Goal: Task Accomplishment & Management: Use online tool/utility

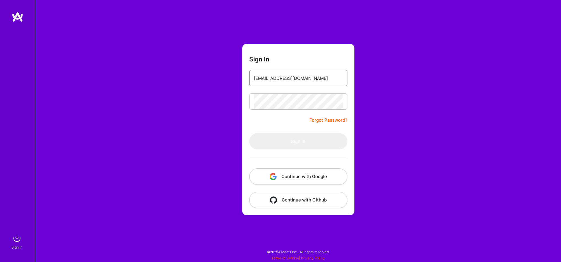
type input "[EMAIL_ADDRESS][DOMAIN_NAME]"
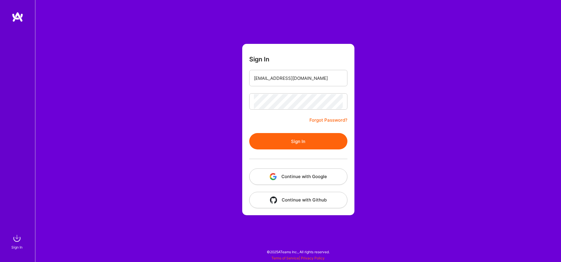
click at [296, 144] on button "Sign In" at bounding box center [298, 141] width 98 height 16
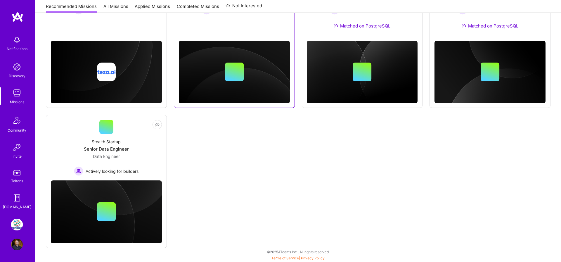
scroll to position [306, 0]
click at [19, 226] on img at bounding box center [17, 224] width 12 height 12
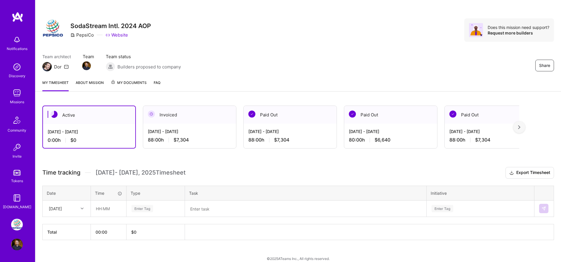
scroll to position [9, 0]
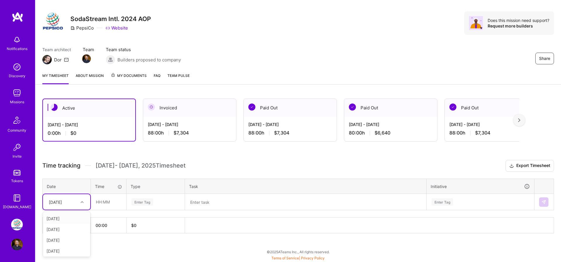
click at [84, 200] on div at bounding box center [82, 202] width 9 height 8
click at [76, 216] on div "[DATE]" at bounding box center [66, 218] width 47 height 11
click at [177, 124] on div "[DATE] - [DATE]" at bounding box center [190, 124] width 84 height 6
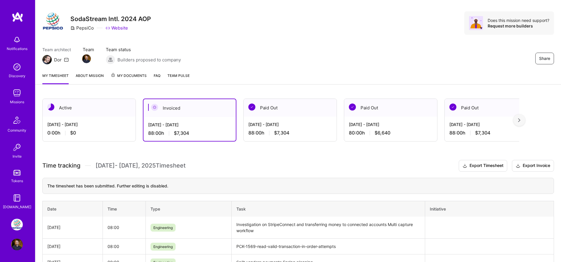
scroll to position [8, 0]
click at [109, 128] on div "[DATE] - [DATE] 0:00 h $0" at bounding box center [89, 129] width 93 height 24
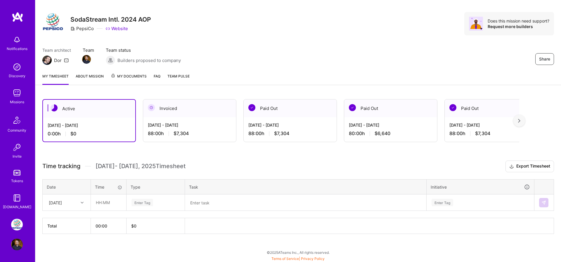
scroll to position [9, 0]
click at [78, 203] on div at bounding box center [82, 202] width 9 height 8
click at [77, 211] on div "Time tracking [DATE] - [DATE] Timesheet Export Timesheet Date Time Type Task In…" at bounding box center [297, 196] width 511 height 73
click at [105, 202] on input "text" at bounding box center [108, 201] width 35 height 15
click at [76, 202] on div "[DATE]" at bounding box center [62, 202] width 32 height 10
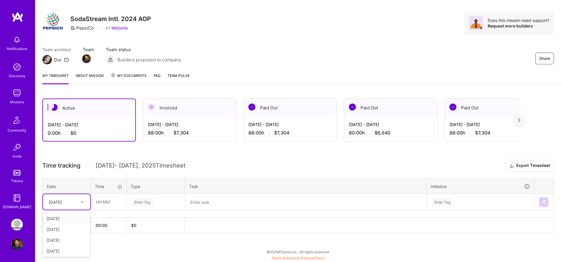
click at [68, 216] on div "[DATE]" at bounding box center [66, 218] width 47 height 11
click at [89, 199] on div "[DATE]" at bounding box center [66, 201] width 47 height 15
click at [99, 199] on input "text" at bounding box center [108, 201] width 35 height 15
type input "08:00"
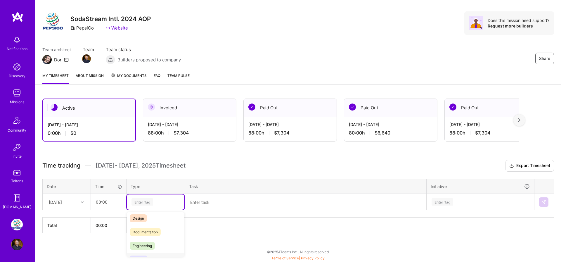
scroll to position [30, 0]
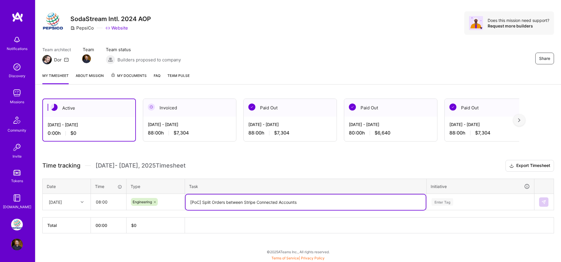
type textarea "[PoC] Split Orders between Stripe Connected Accounts"
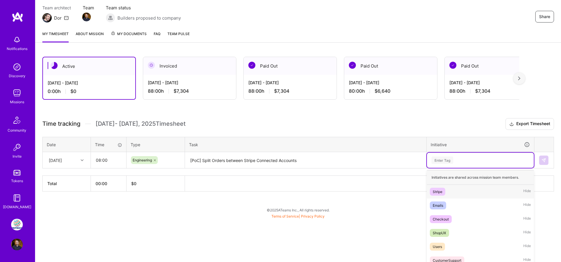
click at [444, 168] on div "option Stripe focused, 1 of 8. 8 results available. Use Up and Down to choose o…" at bounding box center [480, 159] width 107 height 15
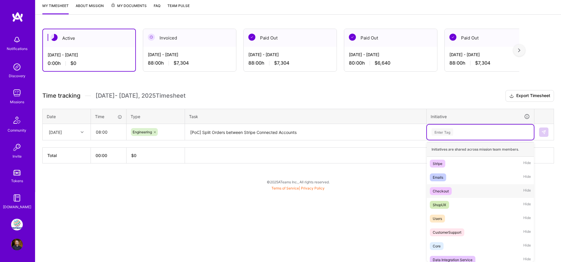
click at [442, 190] on div "Checkout" at bounding box center [441, 191] width 16 height 6
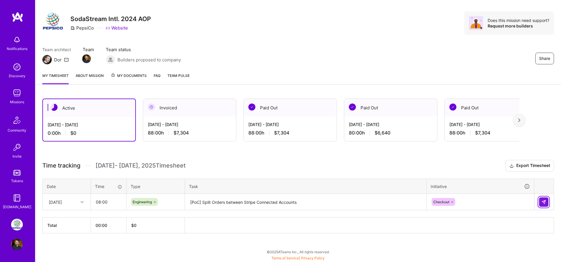
click at [543, 201] on img at bounding box center [543, 201] width 5 height 5
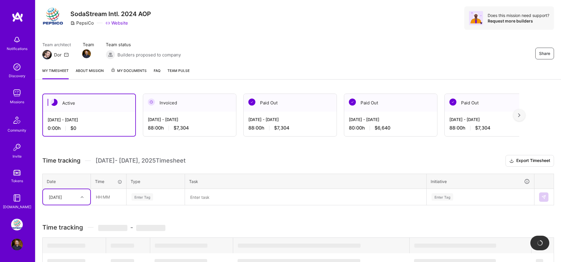
click at [65, 204] on div "[DATE]" at bounding box center [66, 196] width 47 height 15
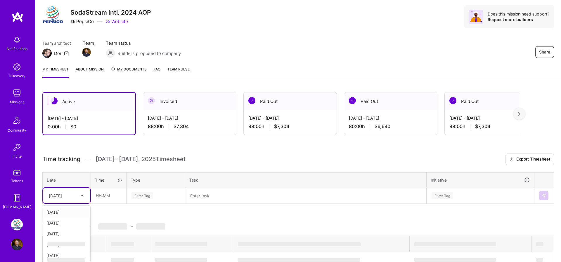
scroll to position [18, 0]
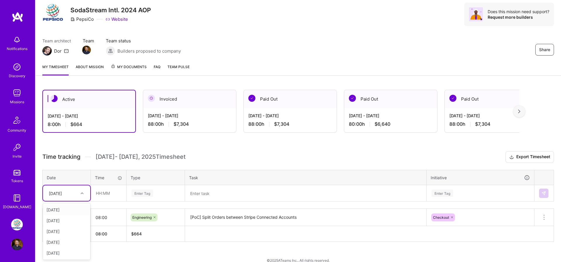
click at [62, 209] on div "[DATE]" at bounding box center [66, 209] width 47 height 11
click at [104, 195] on input "text" at bounding box center [108, 192] width 35 height 15
type input "08:00"
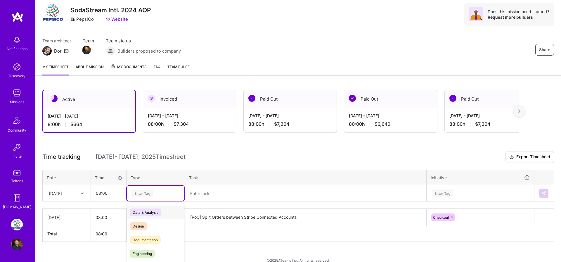
scroll to position [26, 0]
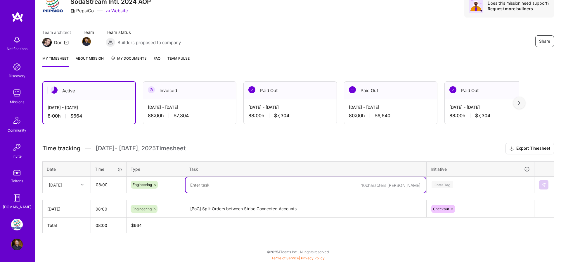
paste textarea "[PoC] Split Orders between Stripe Connected Accounts"
type textarea "[PoC] Split Orders between Stripe Connected Accounts"
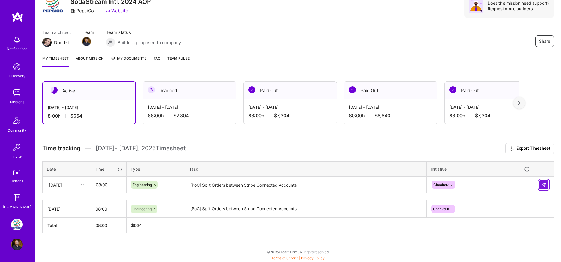
click at [540, 187] on button at bounding box center [543, 184] width 9 height 9
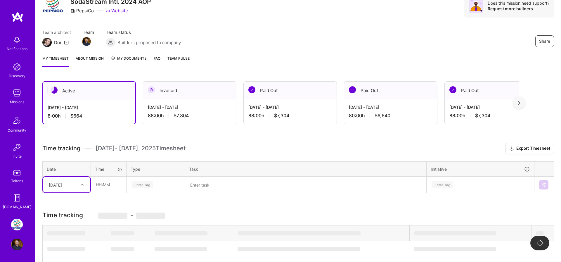
click at [57, 183] on div "[DATE]" at bounding box center [55, 184] width 13 height 6
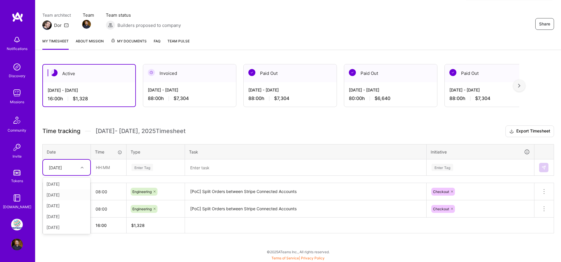
scroll to position [44, 0]
click at [60, 190] on div "[DATE]" at bounding box center [66, 194] width 47 height 11
click at [101, 164] on input "text" at bounding box center [108, 166] width 35 height 15
type input "08:00"
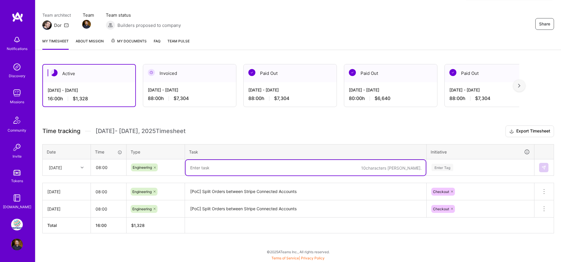
paste textarea "[PoC] Split Orders between Stripe Connected Accounts"
type textarea "[PoC] Split Orders between Stripe Connected Accounts"
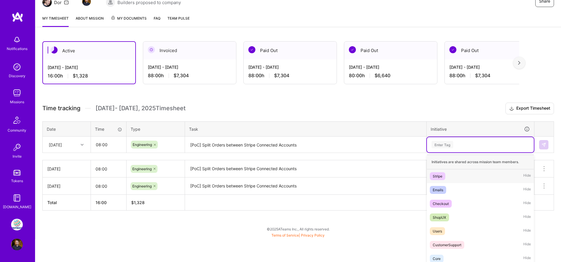
click at [450, 152] on div "option Checkout, selected. option Stripe focused, 1 of 8. 8 results available. …" at bounding box center [480, 144] width 107 height 15
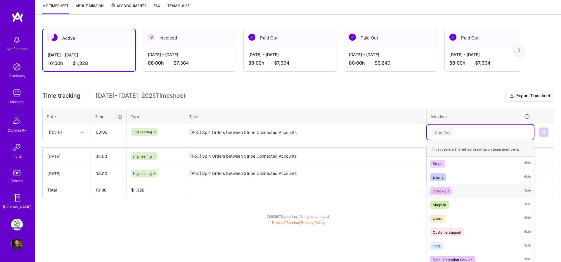
click at [446, 188] on div "Checkout" at bounding box center [441, 191] width 16 height 6
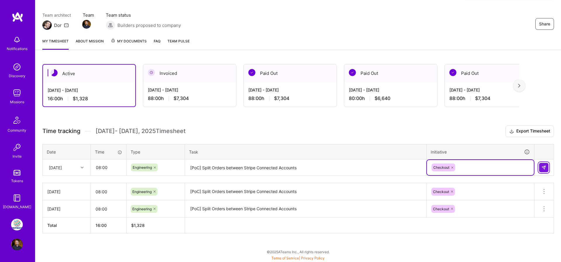
click at [541, 166] on button at bounding box center [543, 167] width 9 height 9
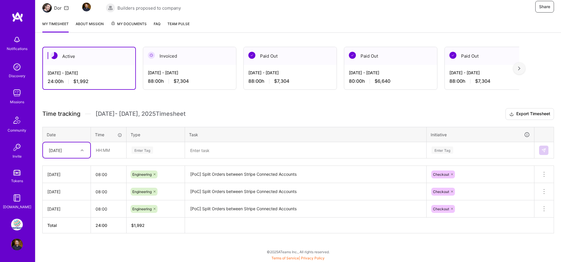
scroll to position [61, 0]
click at [71, 145] on div "[DATE]" at bounding box center [62, 150] width 32 height 10
click at [62, 210] on div "[DATE]" at bounding box center [66, 209] width 47 height 11
click at [98, 154] on input "text" at bounding box center [108, 149] width 35 height 15
type input "08:00"
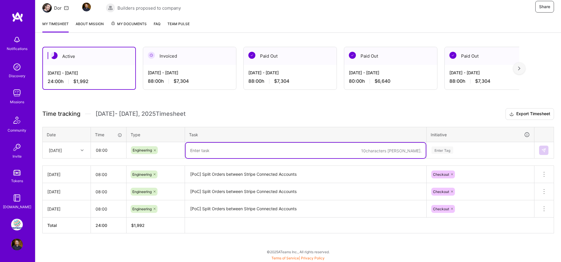
paste textarea "[PoC] Split Orders between Stripe Connected Accounts"
type textarea "[PoC] Split Orders between Stripe Connected Accounts"
click at [462, 148] on div "Enter Tag" at bounding box center [480, 150] width 107 height 15
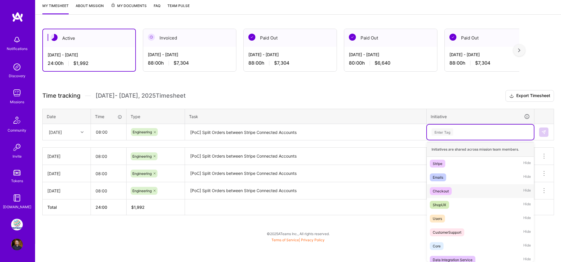
click at [449, 192] on span "Checkout" at bounding box center [441, 191] width 22 height 8
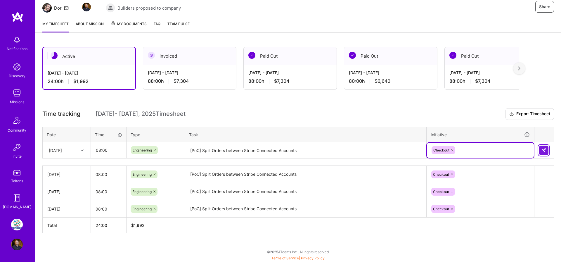
click at [546, 148] on button at bounding box center [543, 149] width 9 height 9
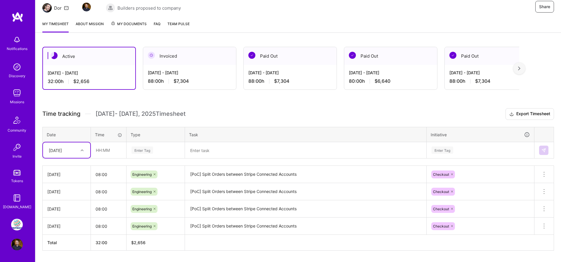
scroll to position [58, 0]
